Goal: Obtain resource: Download file/media

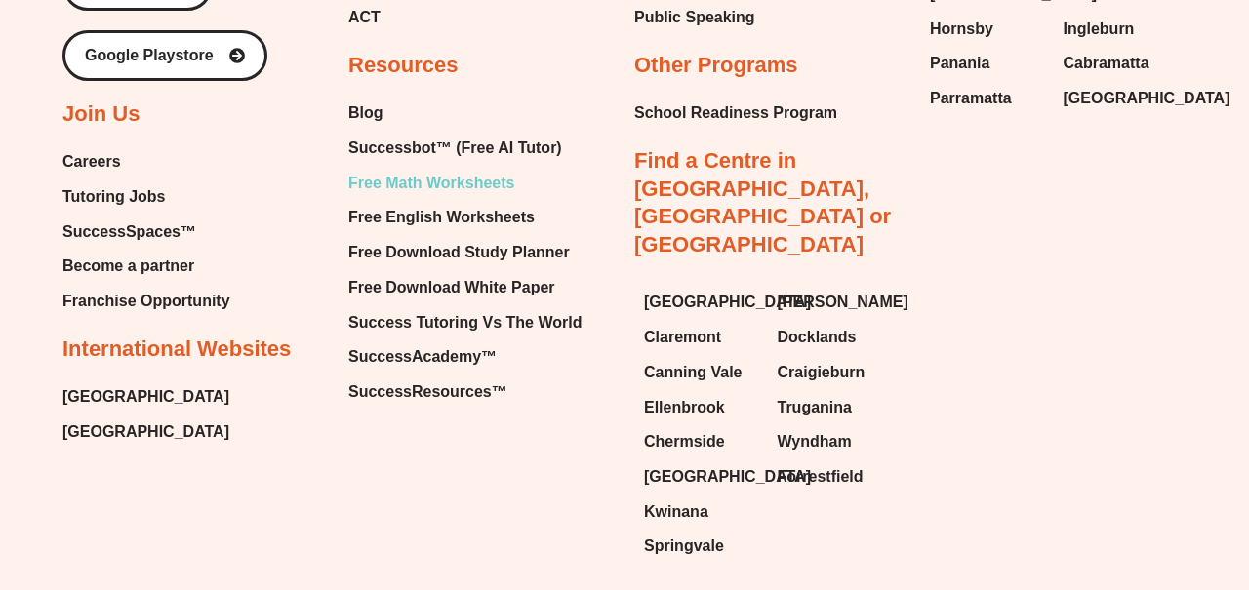
scroll to position [20920, 0]
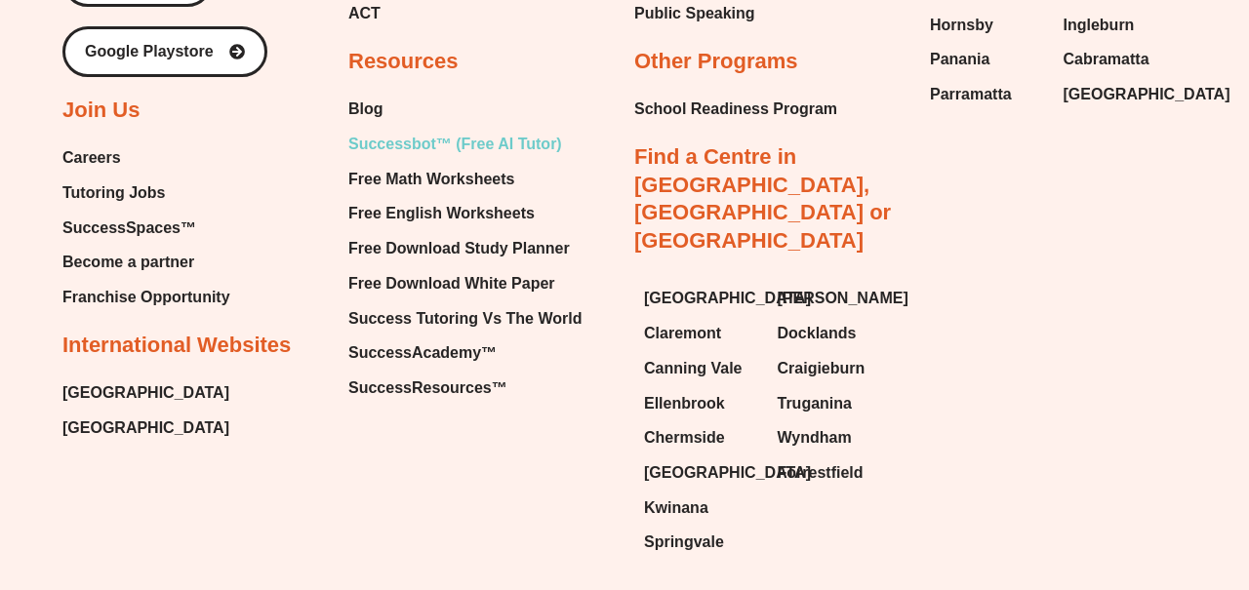
click at [419, 130] on span "Successbot™ (Free AI Tutor)" at bounding box center [455, 144] width 214 height 29
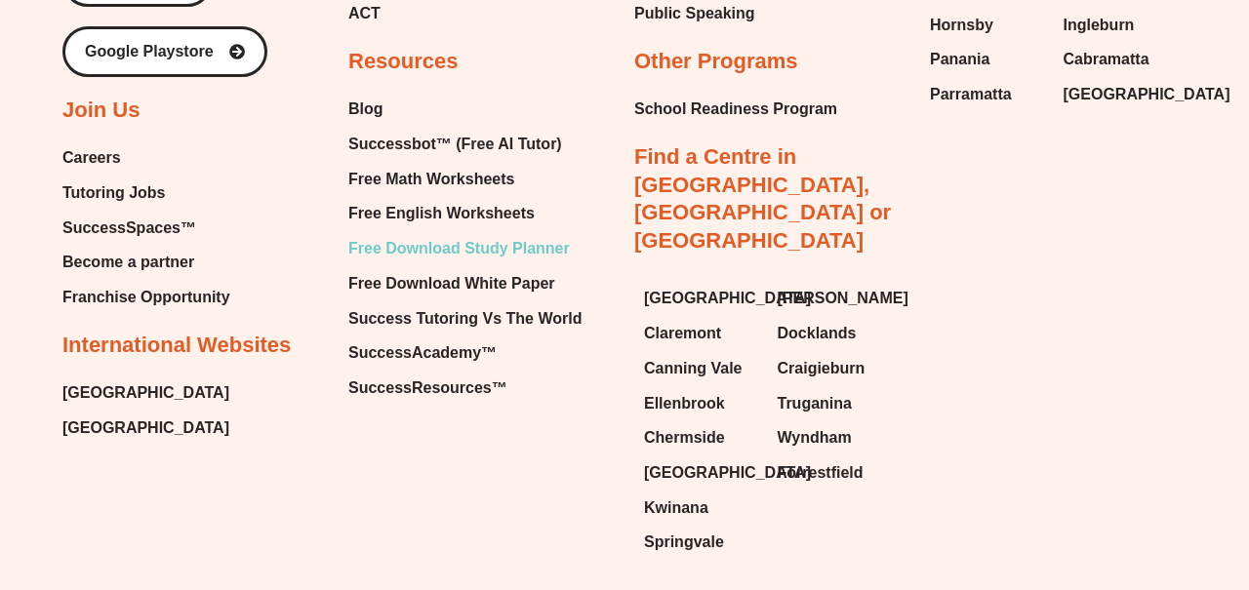
click at [462, 234] on span "Free Download Study Planner" at bounding box center [458, 248] width 221 height 29
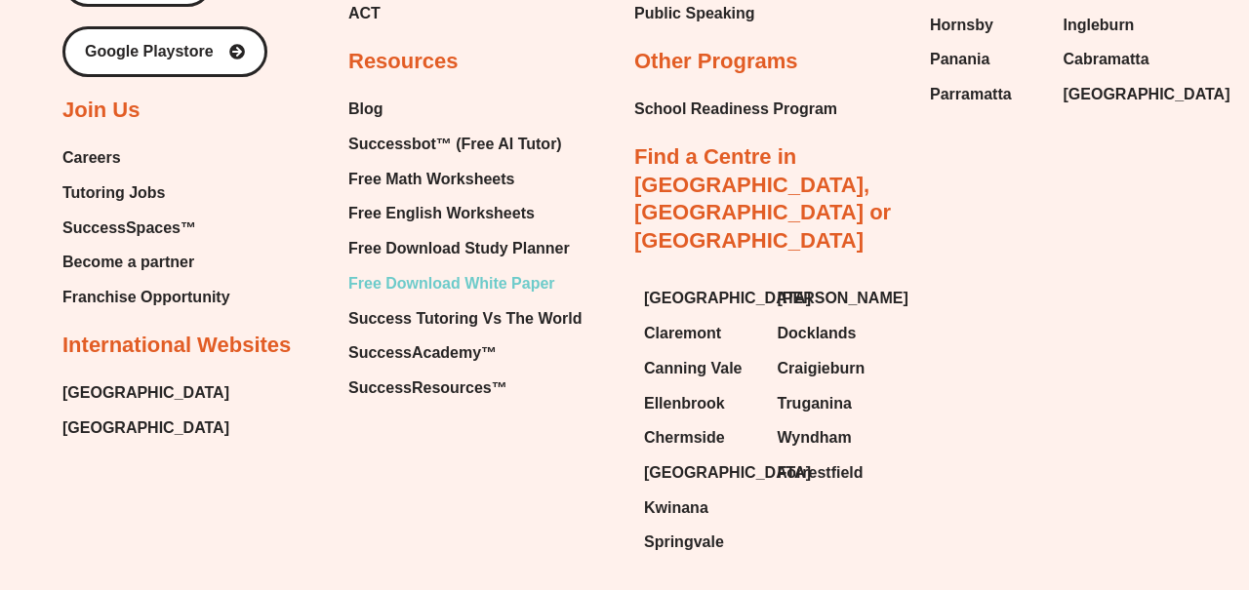
click at [481, 269] on span "Free Download White Paper" at bounding box center [451, 283] width 207 height 29
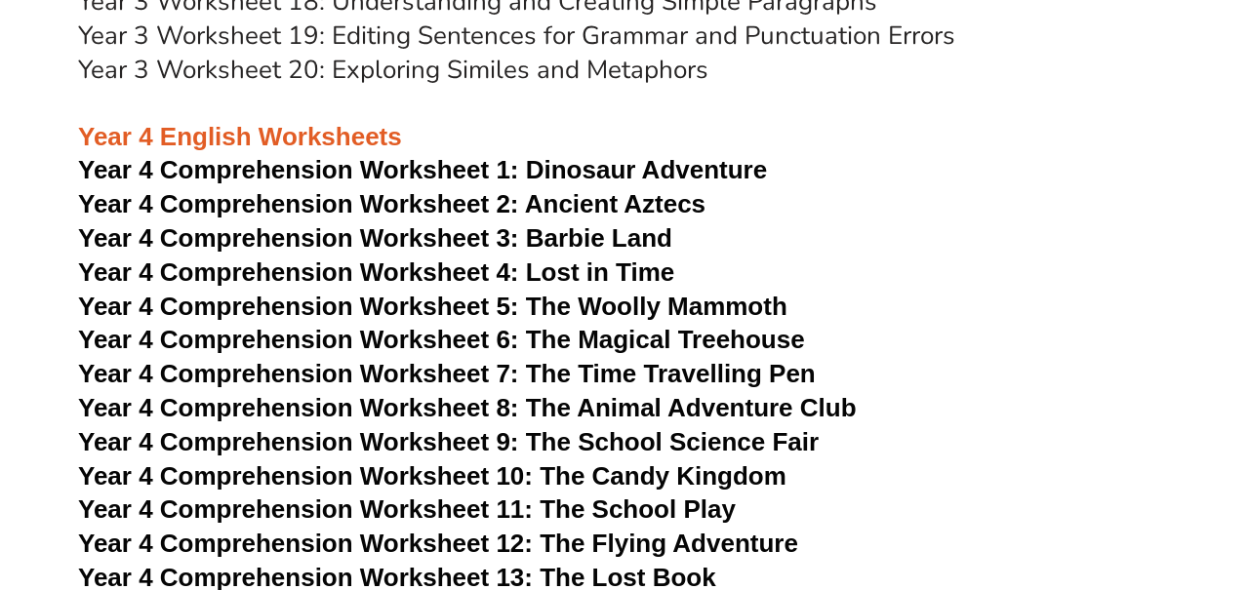
scroll to position [3653, 0]
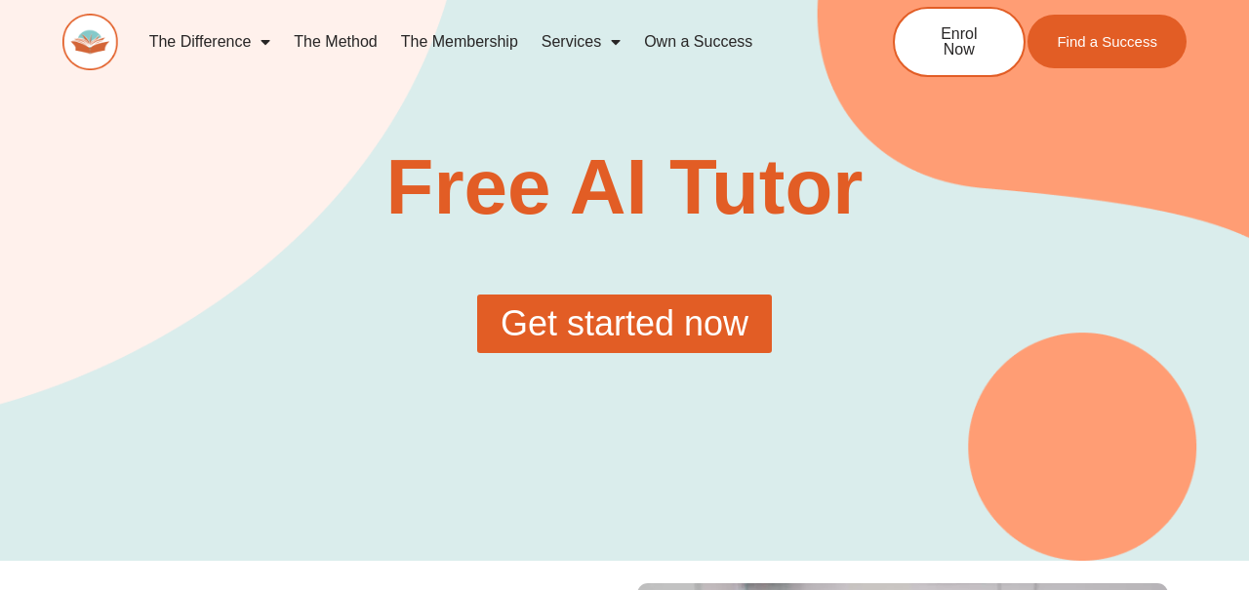
click at [708, 321] on span "Get started now" at bounding box center [624, 323] width 248 height 35
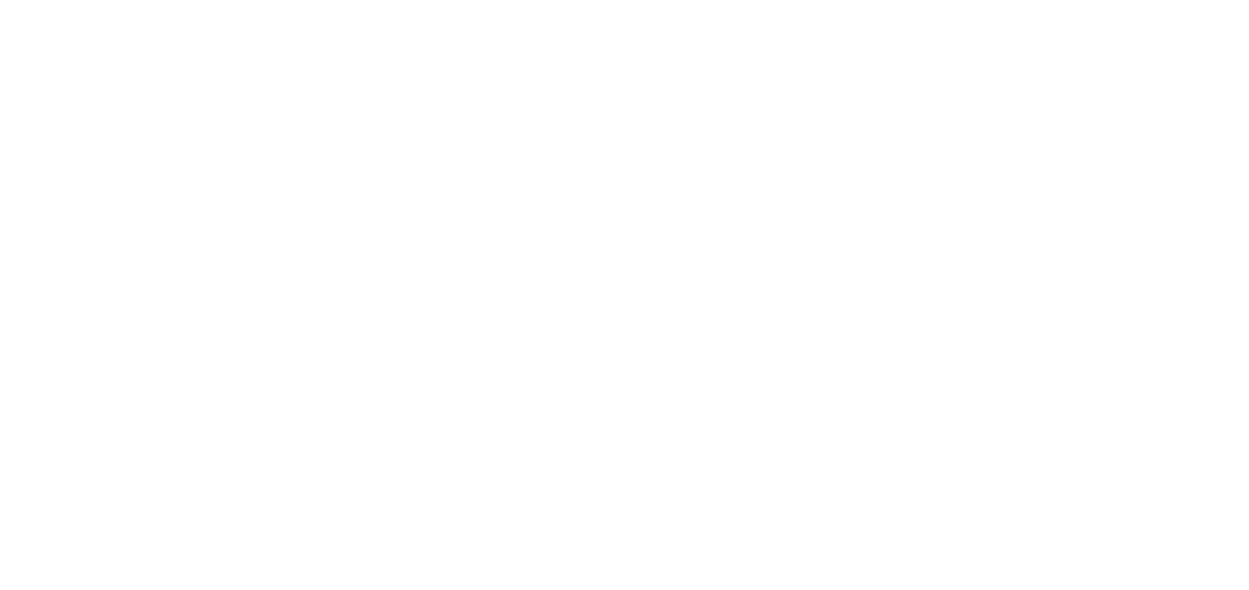
scroll to position [296, 0]
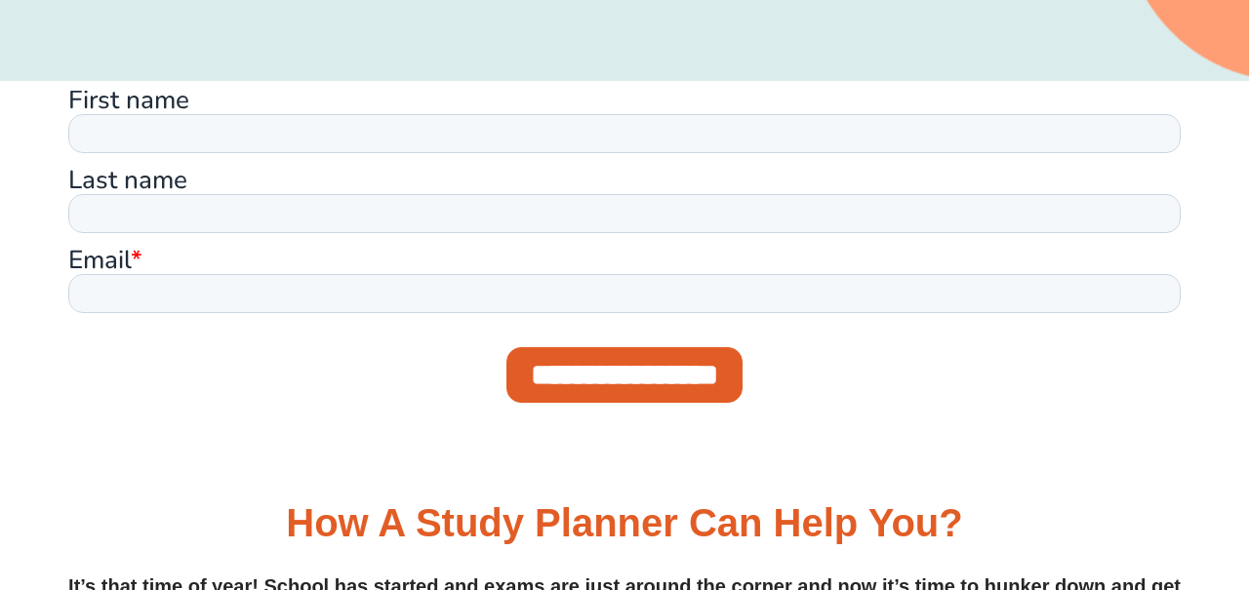
scroll to position [767, 0]
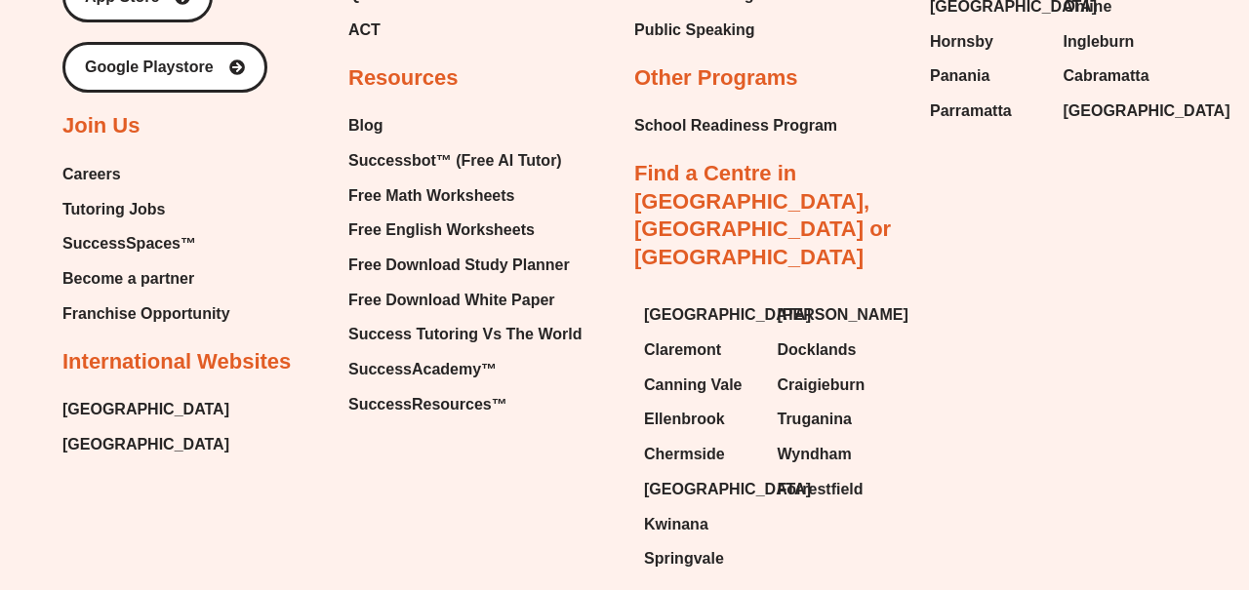
scroll to position [2333, 0]
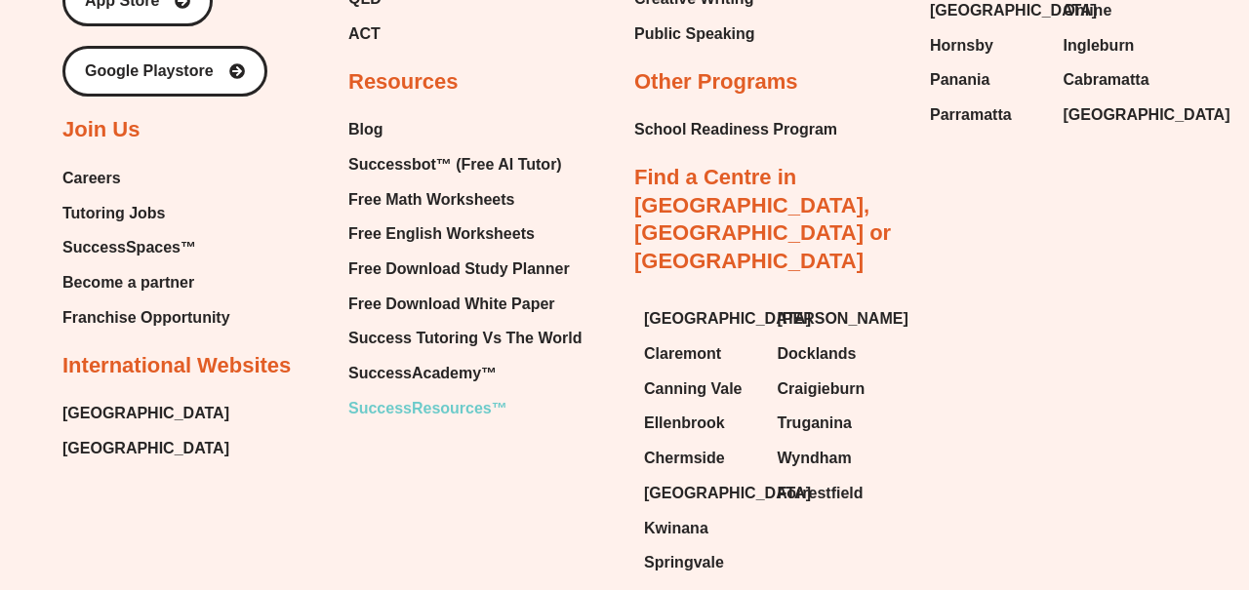
click at [454, 407] on span "SuccessResources™" at bounding box center [427, 408] width 159 height 29
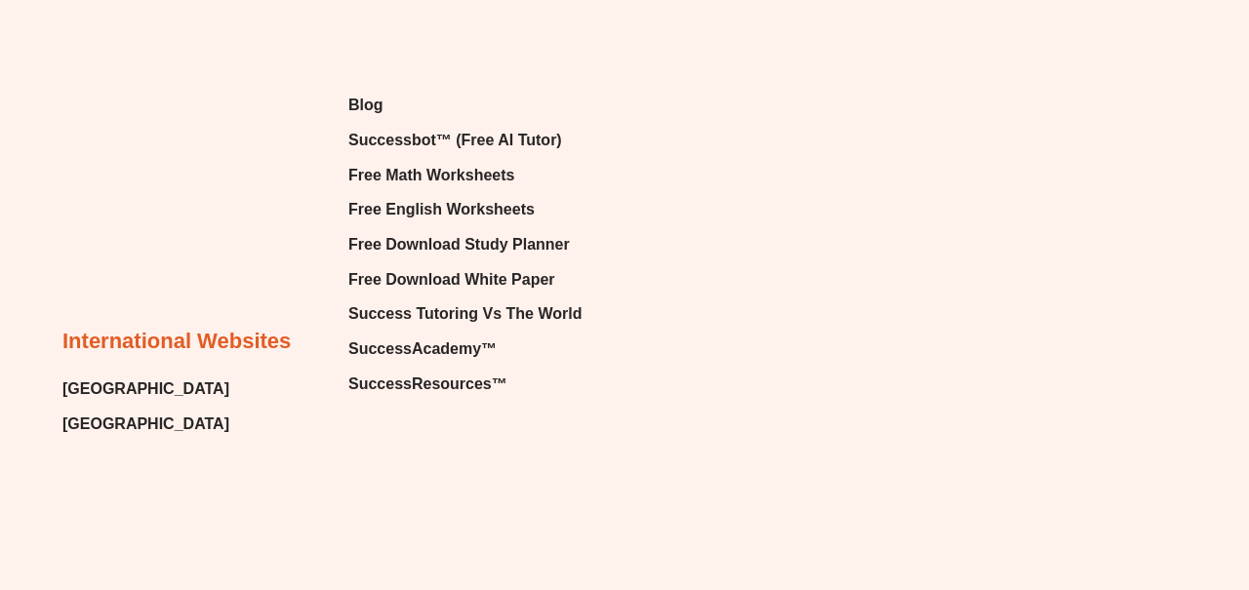
scroll to position [2964, 0]
